Goal: Find specific page/section

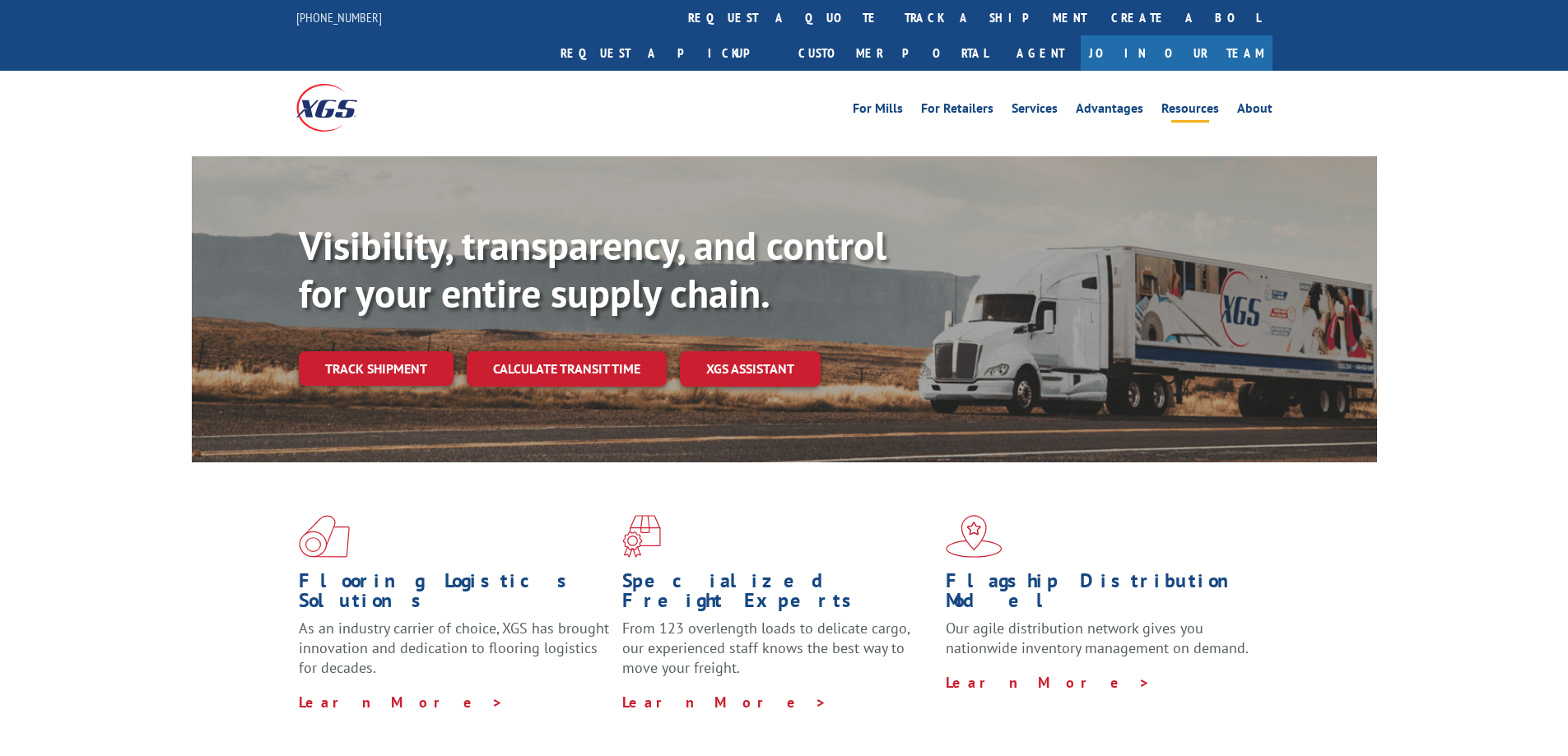
click at [1207, 102] on link "Resources" at bounding box center [1190, 110] width 58 height 18
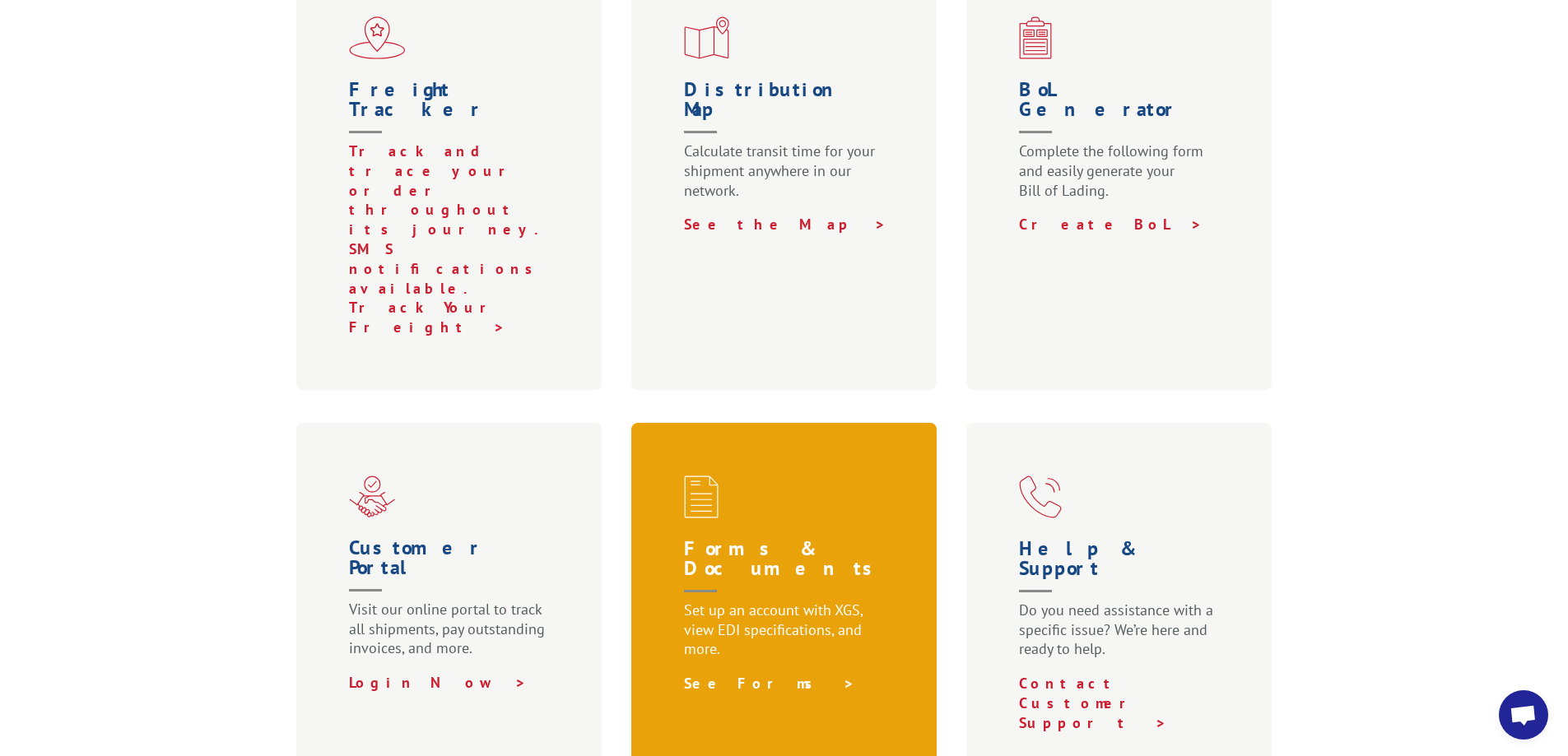
scroll to position [658, 0]
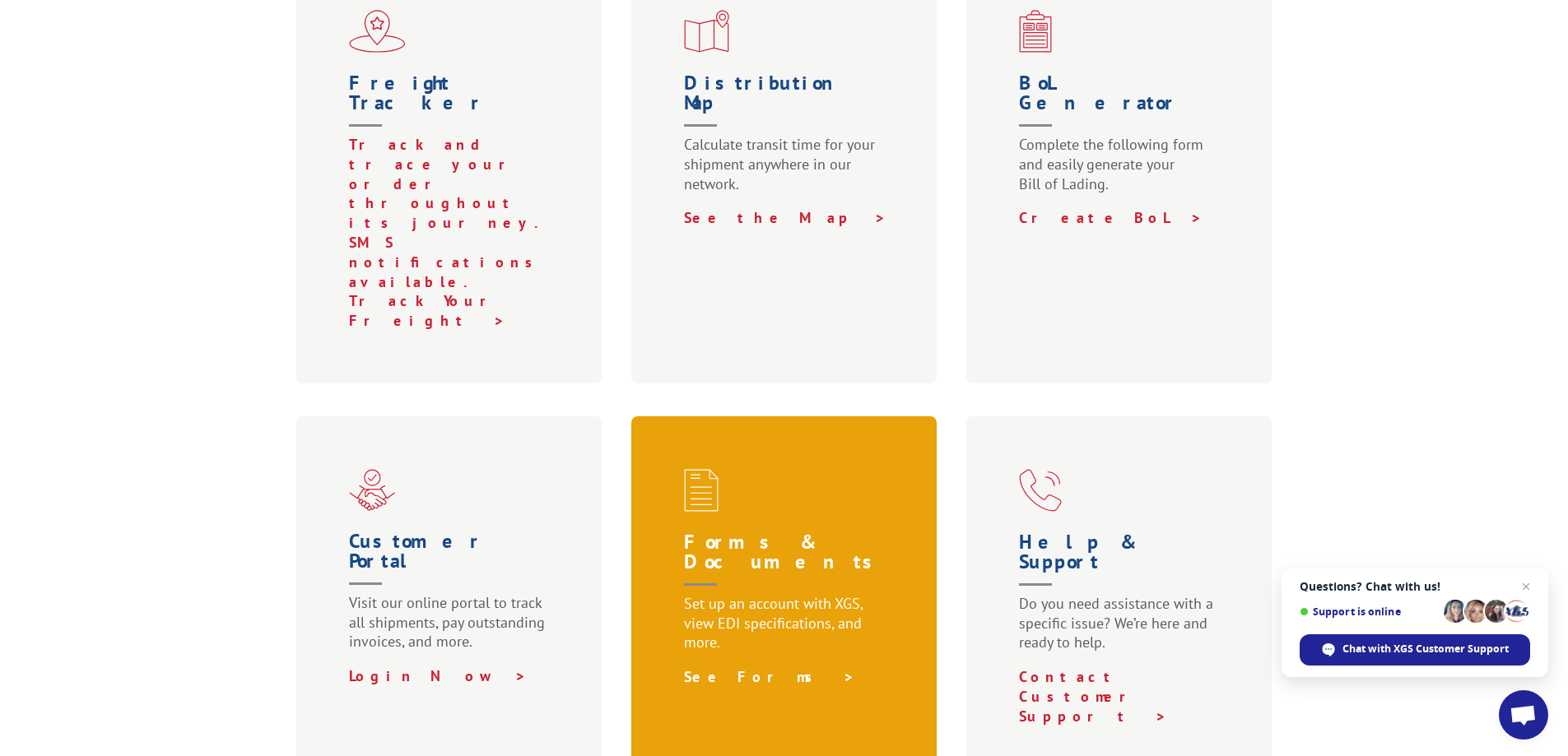
click at [707, 667] on link "See Forms >" at bounding box center [769, 677] width 171 height 19
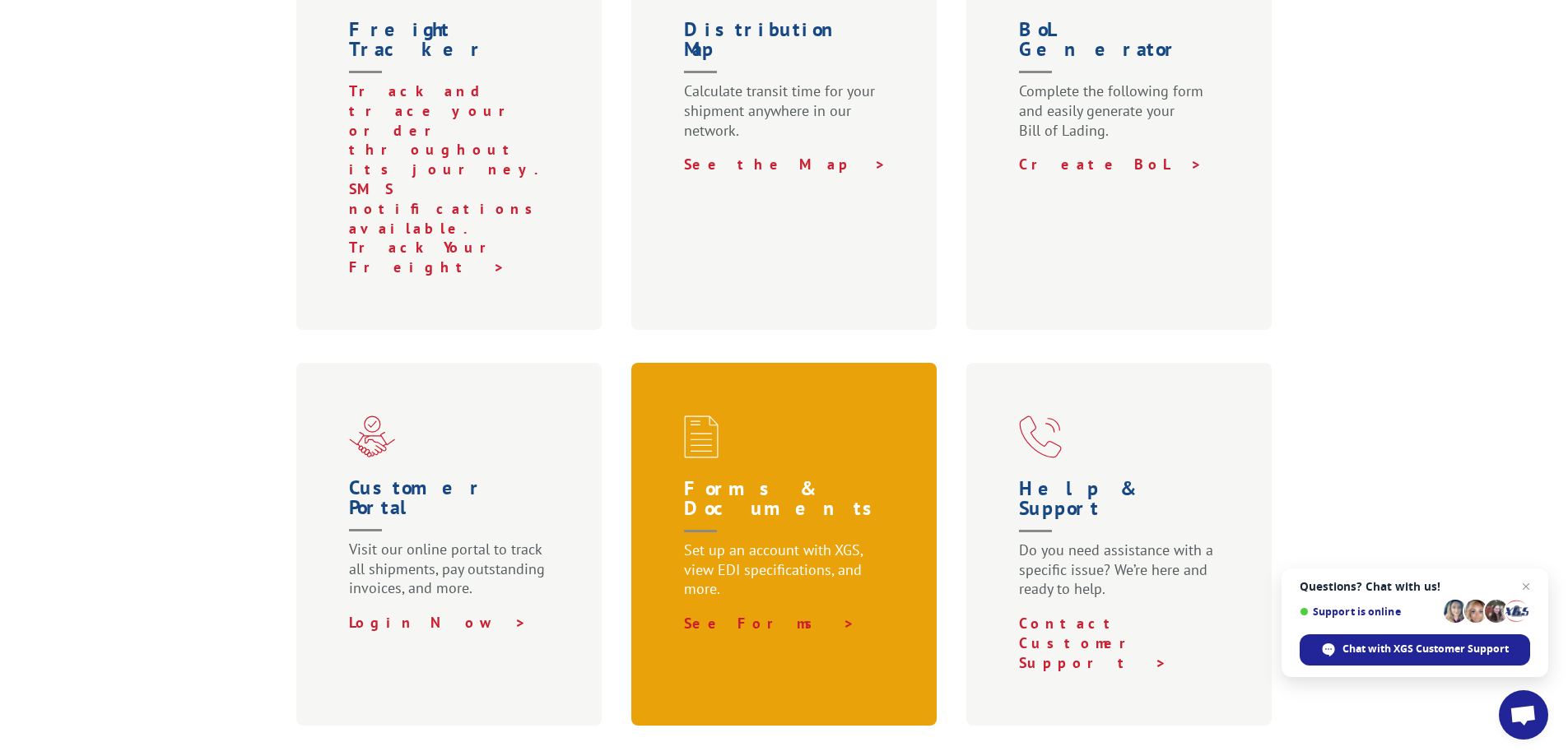
scroll to position [741, 0]
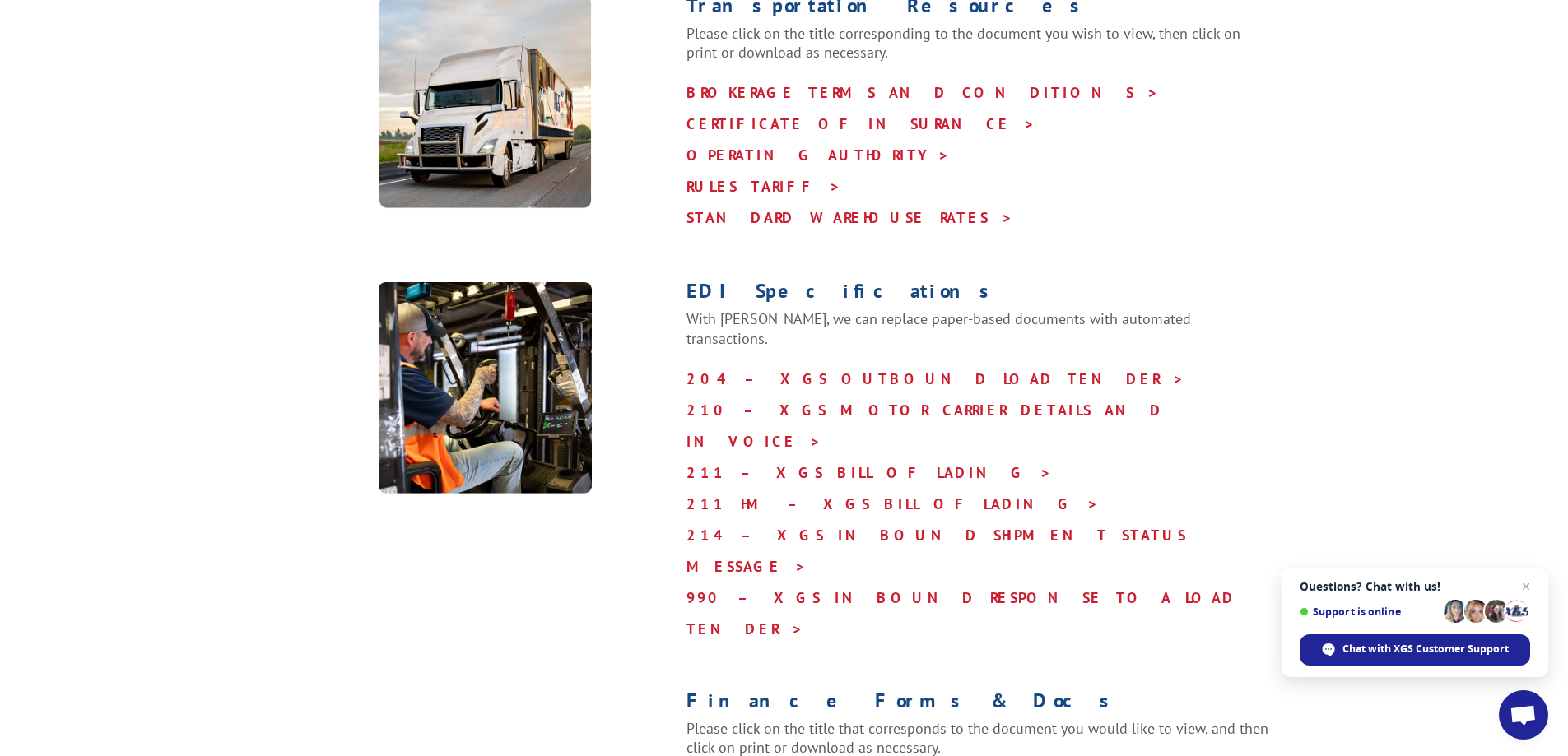
scroll to position [592, 0]
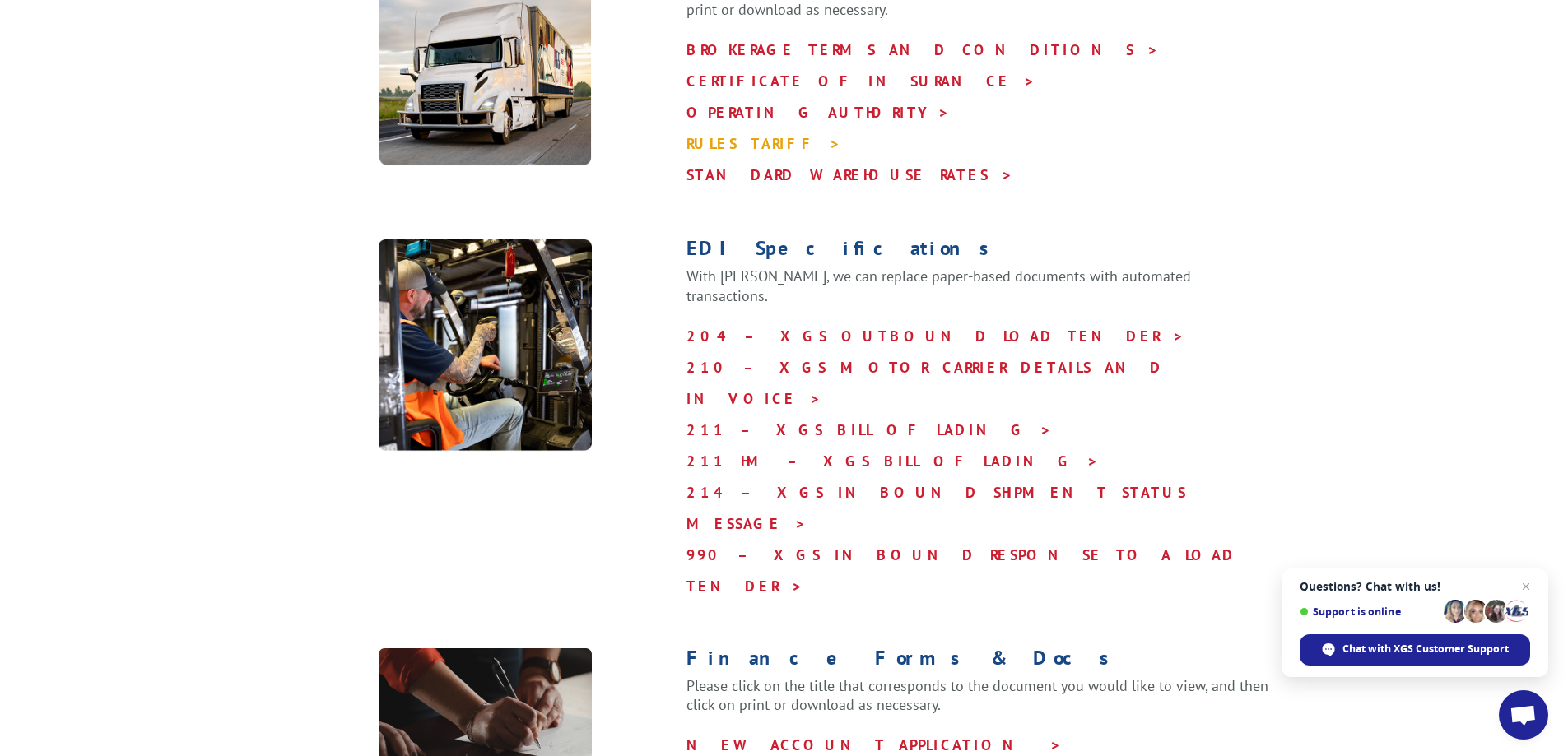
click at [720, 134] on link "RULES TARIFF >" at bounding box center [763, 144] width 155 height 19
click at [1526, 588] on span "Close chat" at bounding box center [1526, 587] width 21 height 21
